Goal: Task Accomplishment & Management: Manage account settings

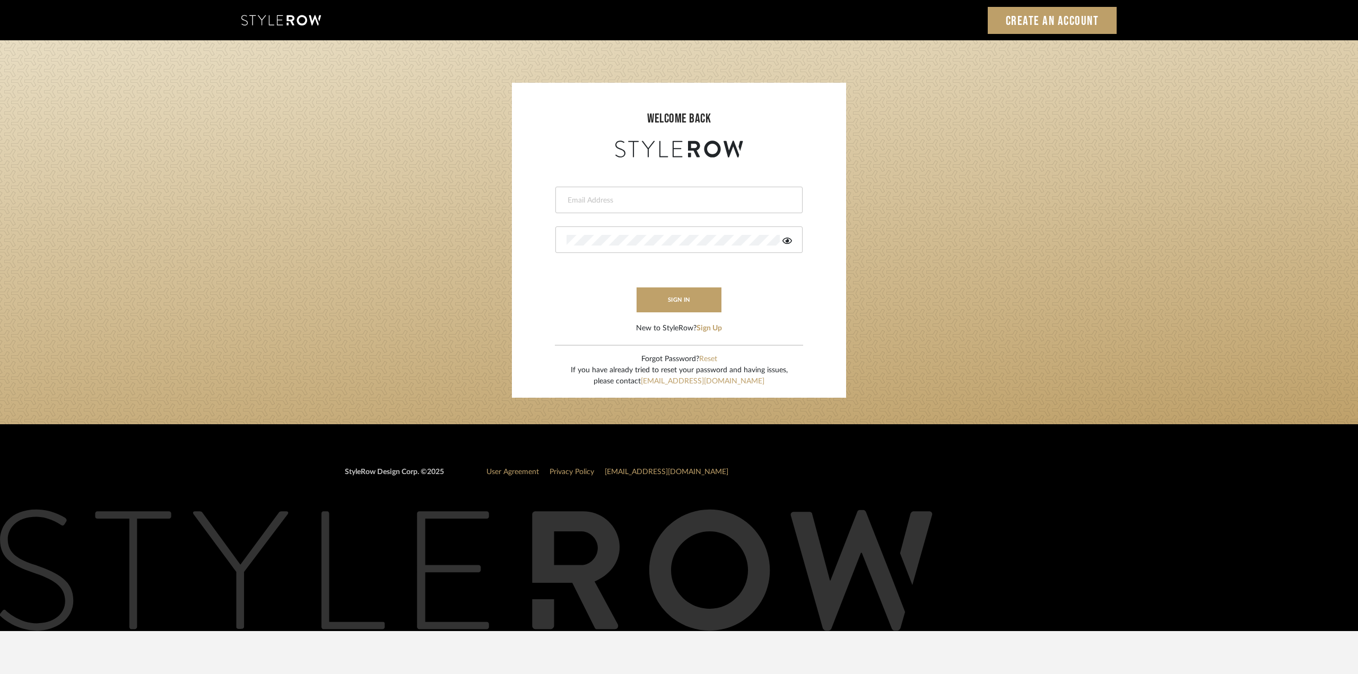
click at [615, 189] on div at bounding box center [678, 200] width 247 height 27
click at [690, 292] on button "sign in" at bounding box center [678, 299] width 85 height 25
click at [653, 203] on input "Project Designer" at bounding box center [669, 200] width 207 height 11
drag, startPoint x: 652, startPoint y: 204, endPoint x: 532, endPoint y: 197, distance: 120.1
click at [532, 197] on form "Project Designer Invalid email address. sign in New to StyleRow? Sign Up" at bounding box center [678, 247] width 313 height 174
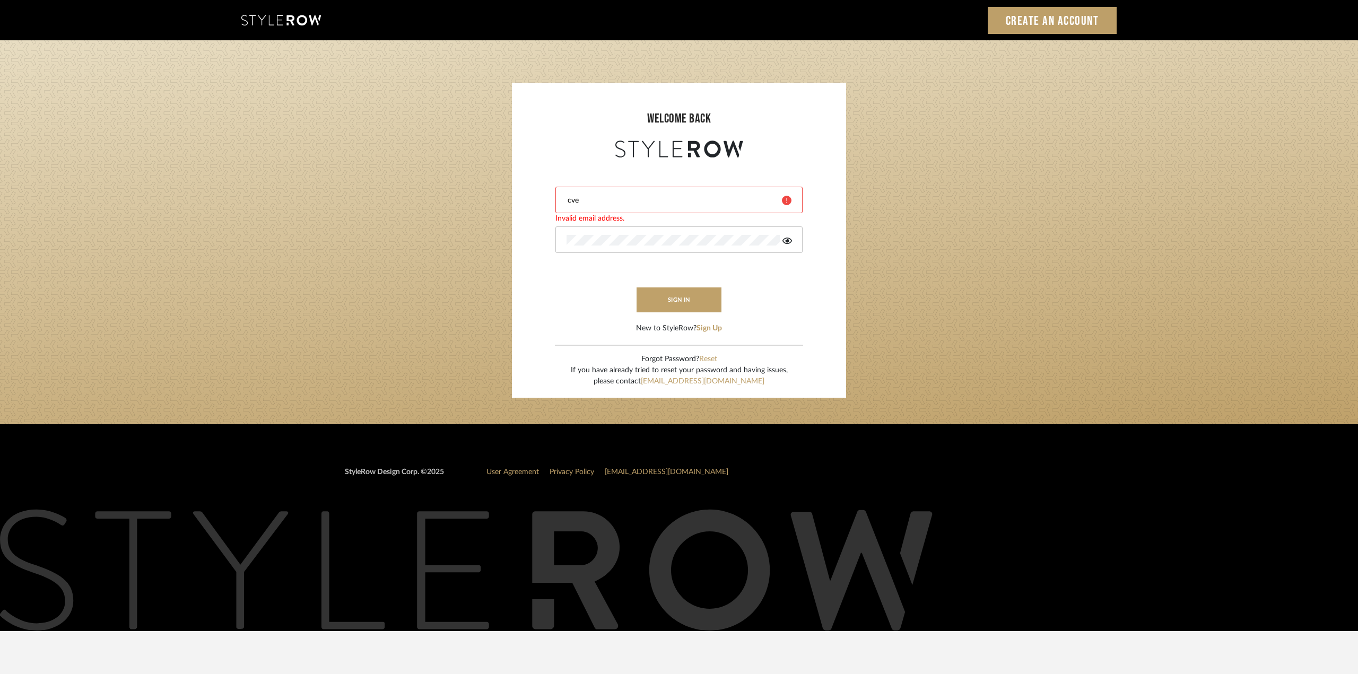
type input "[EMAIL_ADDRESS][DOMAIN_NAME]"
click at [675, 293] on button "sign in" at bounding box center [678, 299] width 85 height 25
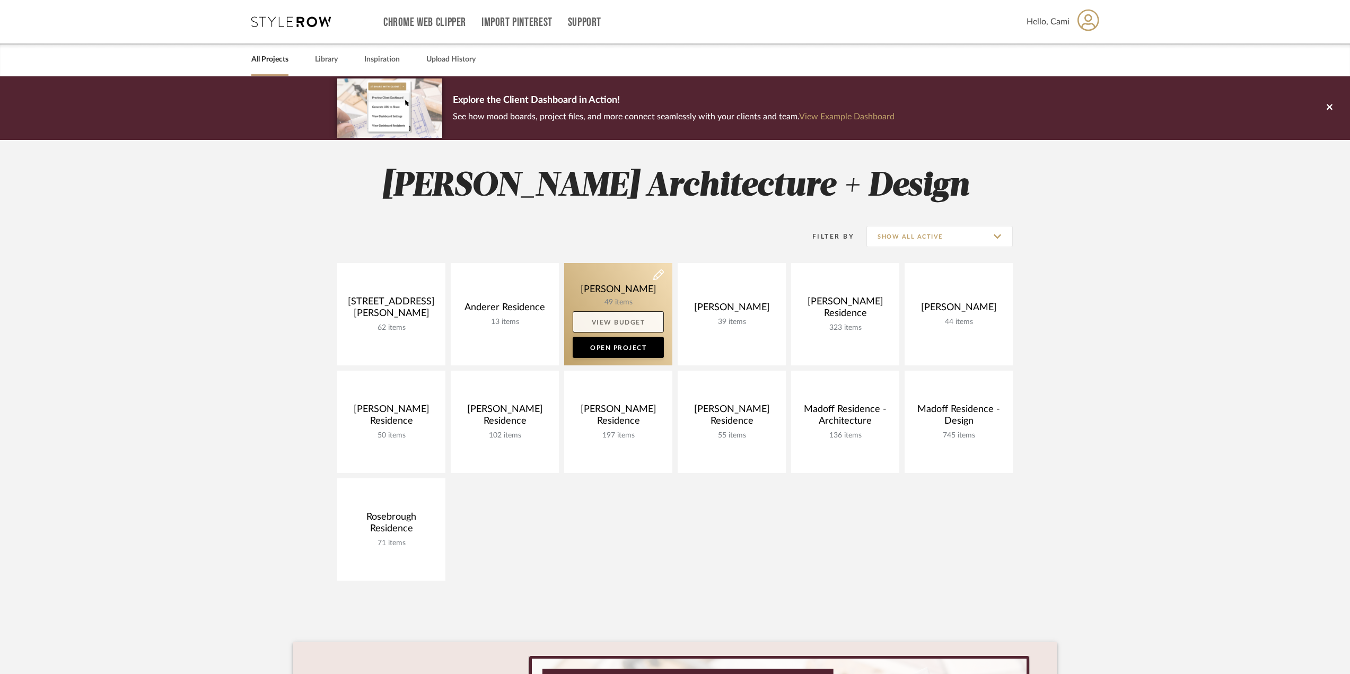
click at [645, 316] on link "View Budget" at bounding box center [618, 321] width 91 height 21
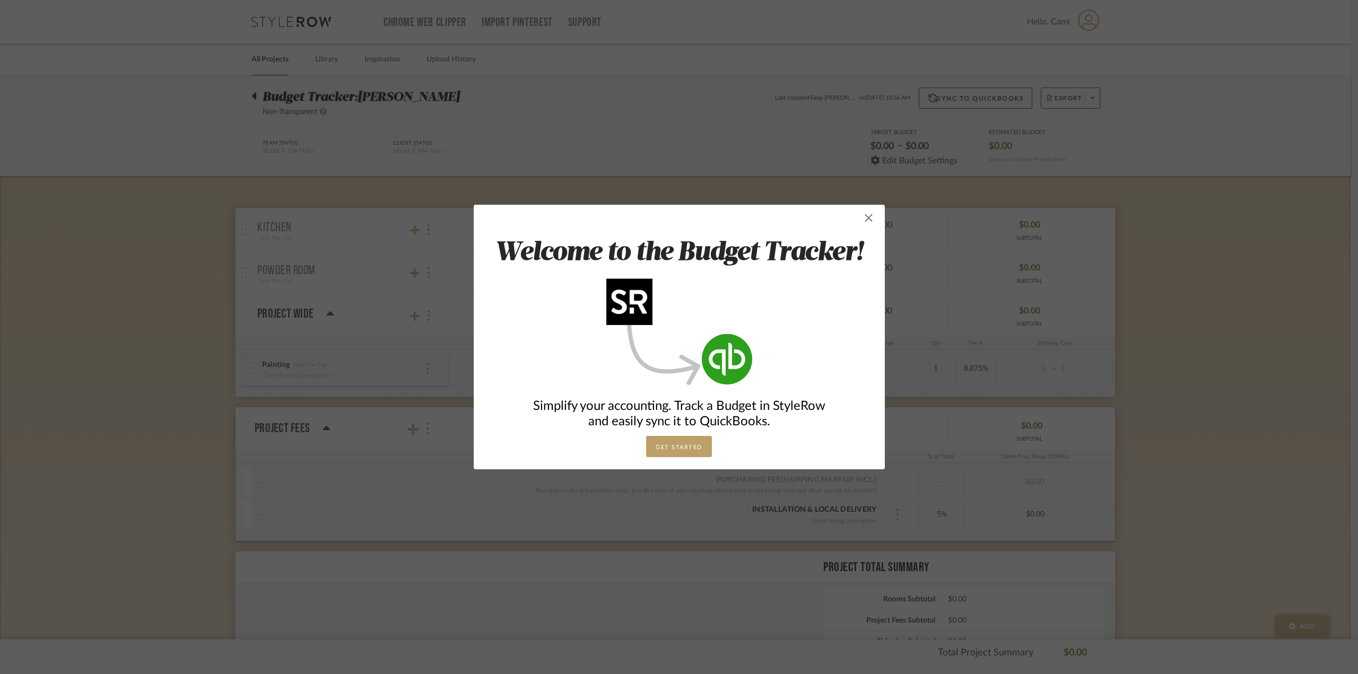
click at [867, 223] on span "button" at bounding box center [868, 217] width 21 height 21
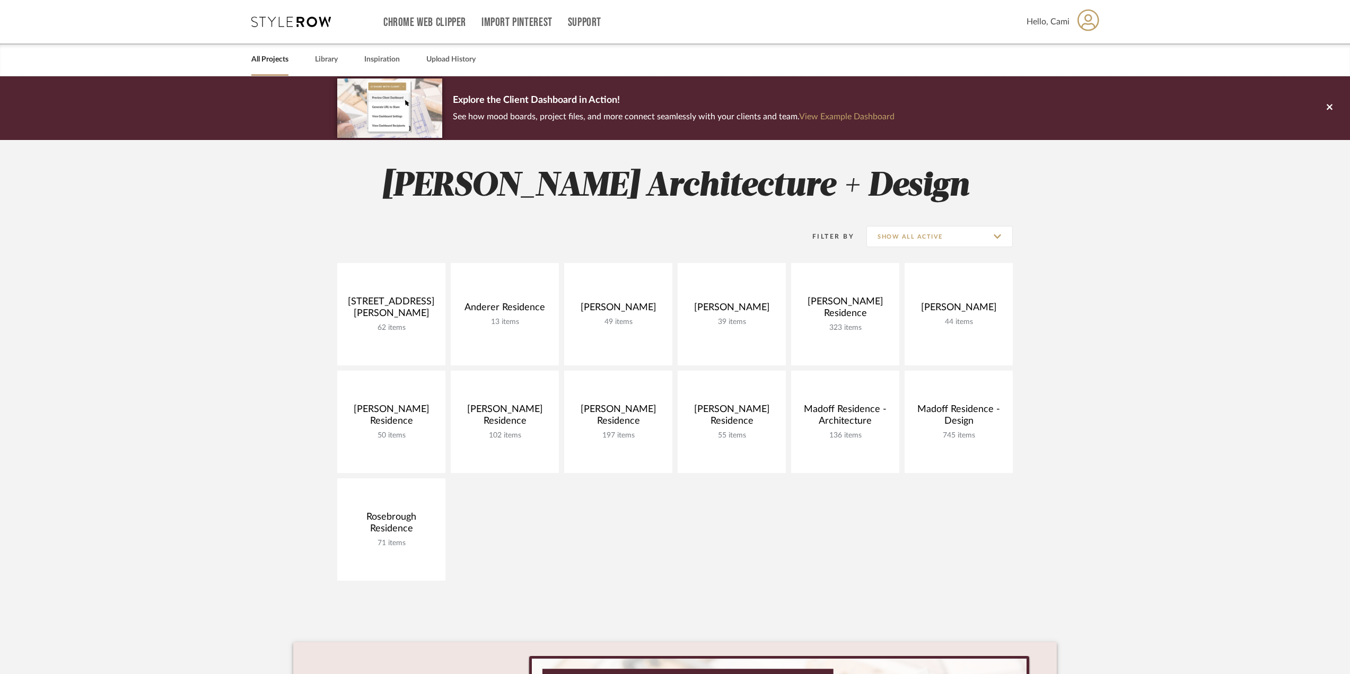
drag, startPoint x: 634, startPoint y: 347, endPoint x: 505, endPoint y: 231, distance: 174.2
click at [0, 0] on link "Open Project" at bounding box center [0, 0] width 0 height 0
